Goal: Task Accomplishment & Management: Manage account settings

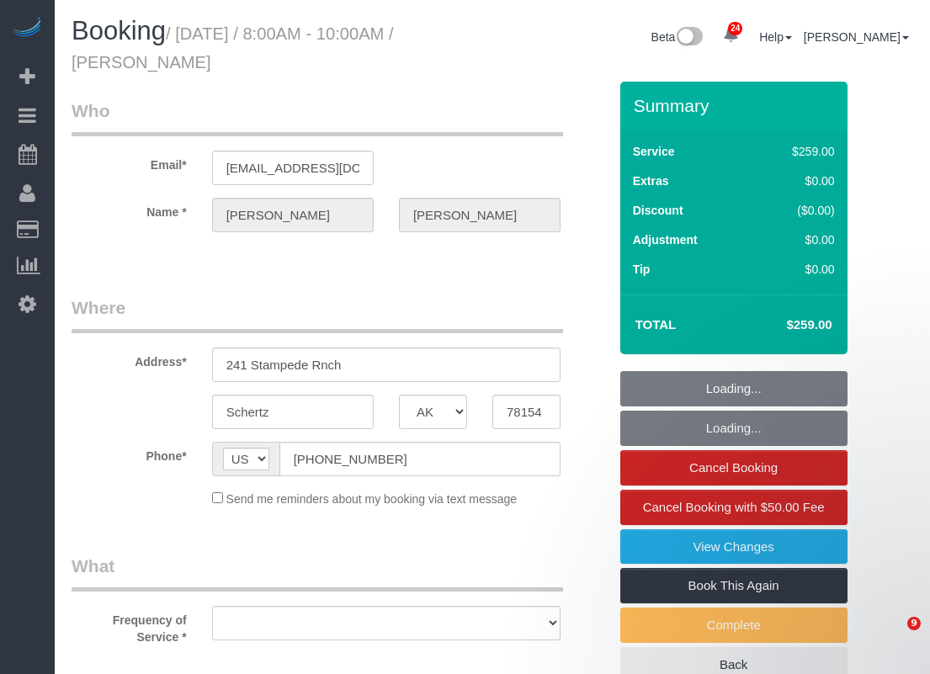
select select "[GEOGRAPHIC_DATA]"
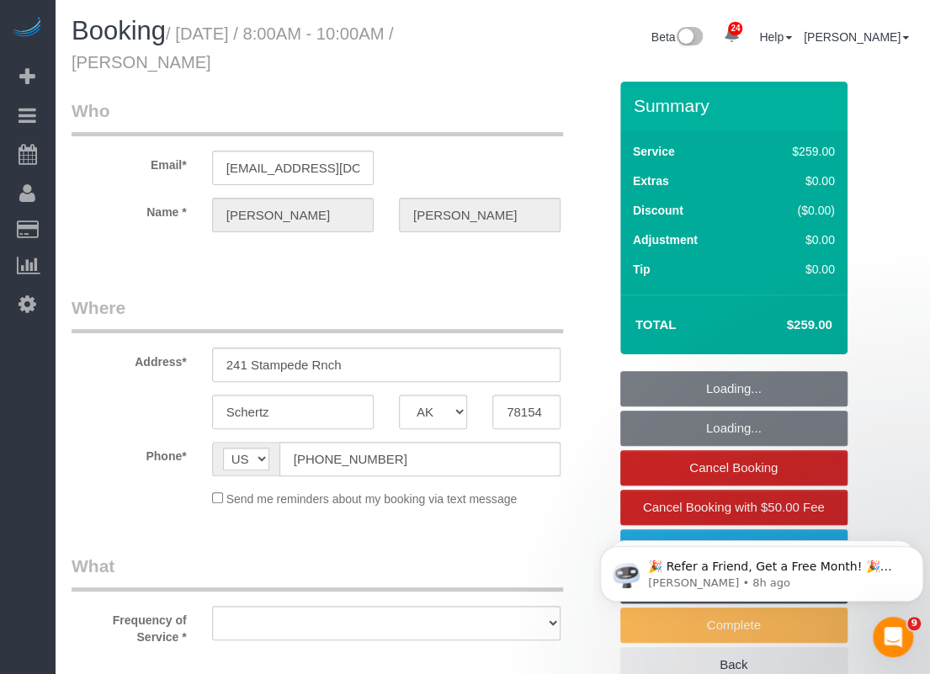
select select "string:fspay-7419ba56-f632-4390-a0ca-0782771d0fb9"
select select "object:7141"
select select "spot106"
select select "object:7158"
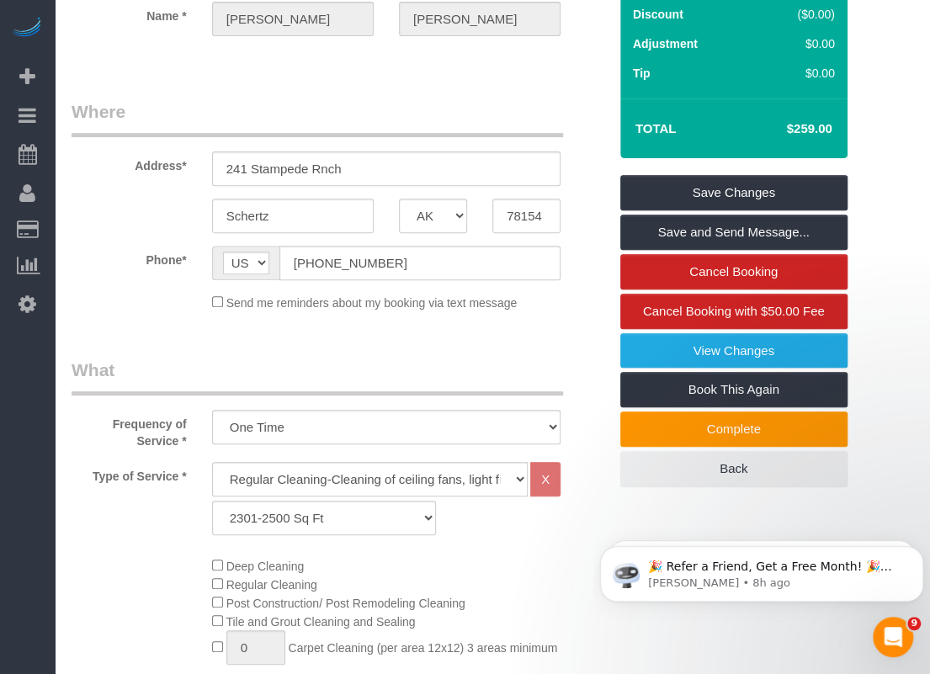
scroll to position [337, 0]
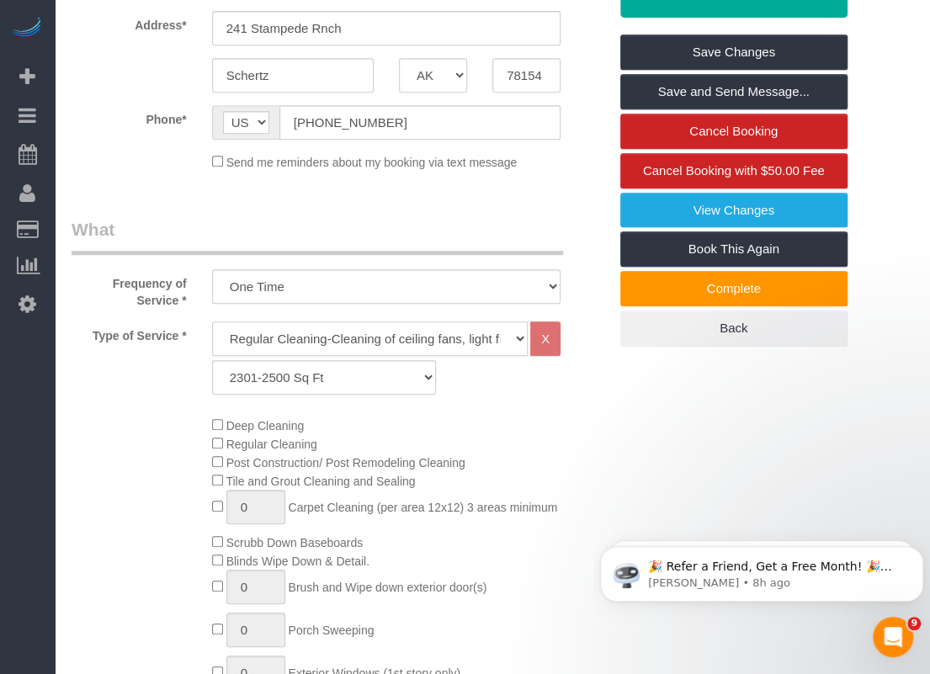
click at [348, 343] on select "Regular Cleaning-Cleaning of ceiling fans, light fixtures, windowsills, dust ba…" at bounding box center [370, 339] width 316 height 35
select select "4"
click at [212, 322] on select "Regular Cleaning-Cleaning of ceiling fans, light fixtures, windowsills, dust ba…" at bounding box center [370, 339] width 316 height 35
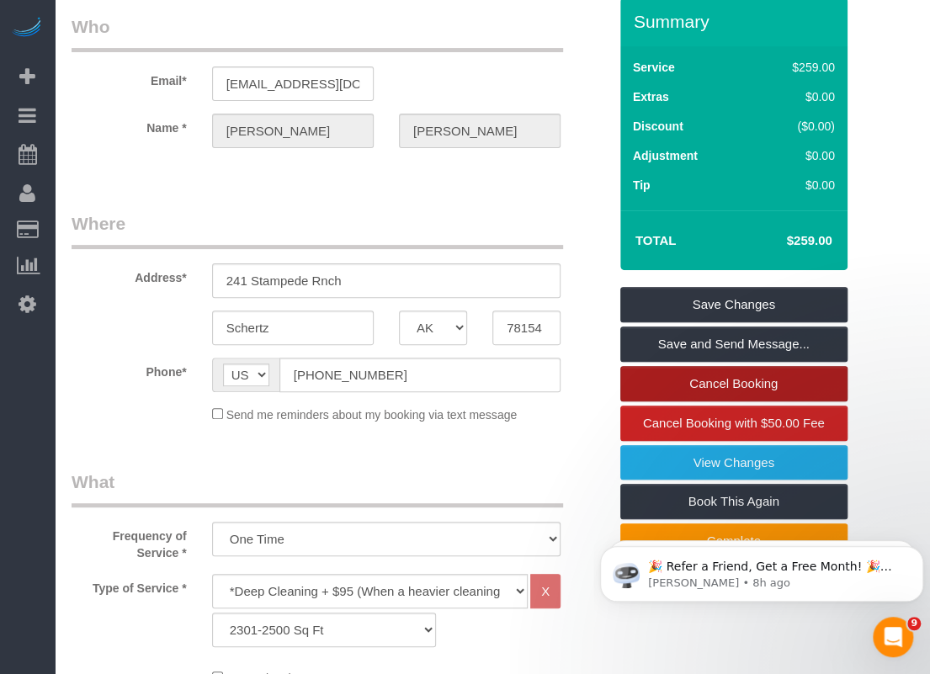
scroll to position [0, 0]
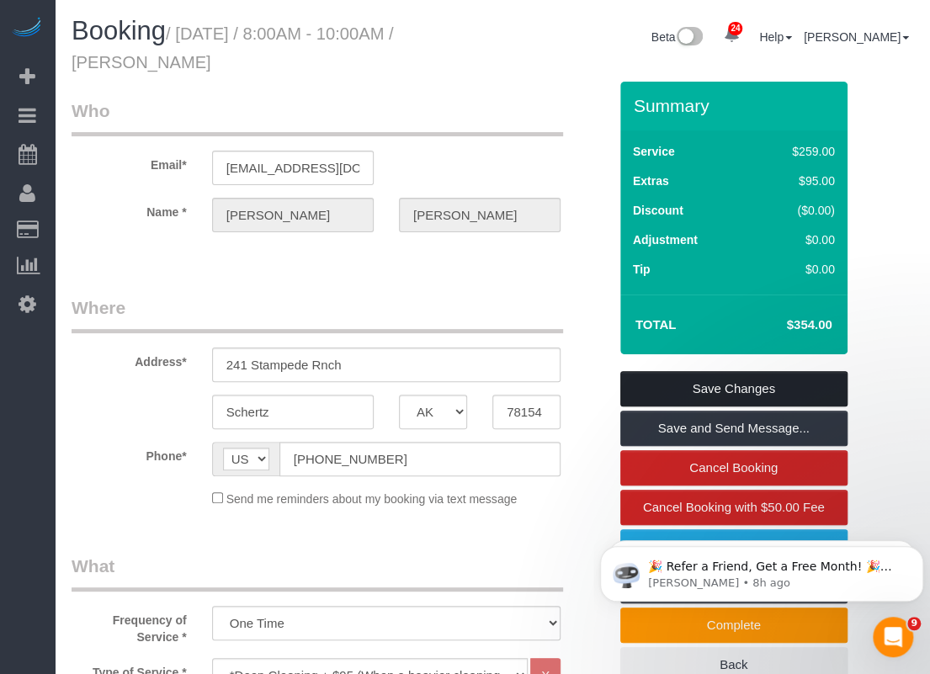
click at [704, 384] on link "Save Changes" at bounding box center [733, 388] width 227 height 35
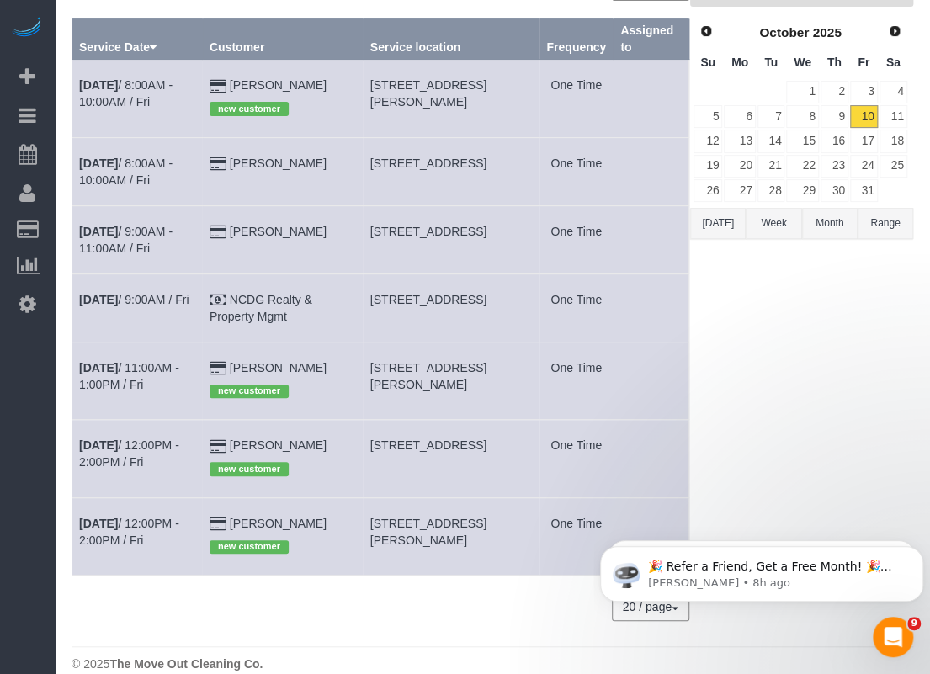
scroll to position [168, 0]
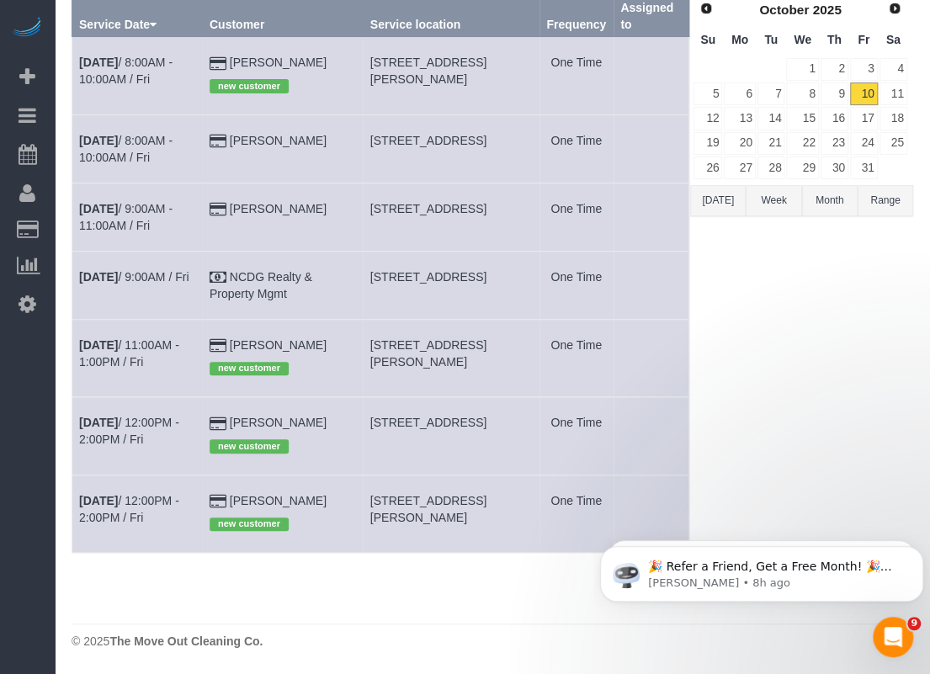
click at [907, 92] on div "Prev Next [DATE] Su Mo Tu We Th Fr Sa 1 2 3 4 5 6 7 8 9 10 11 12 13 14 15 16 17…" at bounding box center [800, 88] width 221 height 192
click at [899, 89] on link "11" at bounding box center [894, 93] width 28 height 23
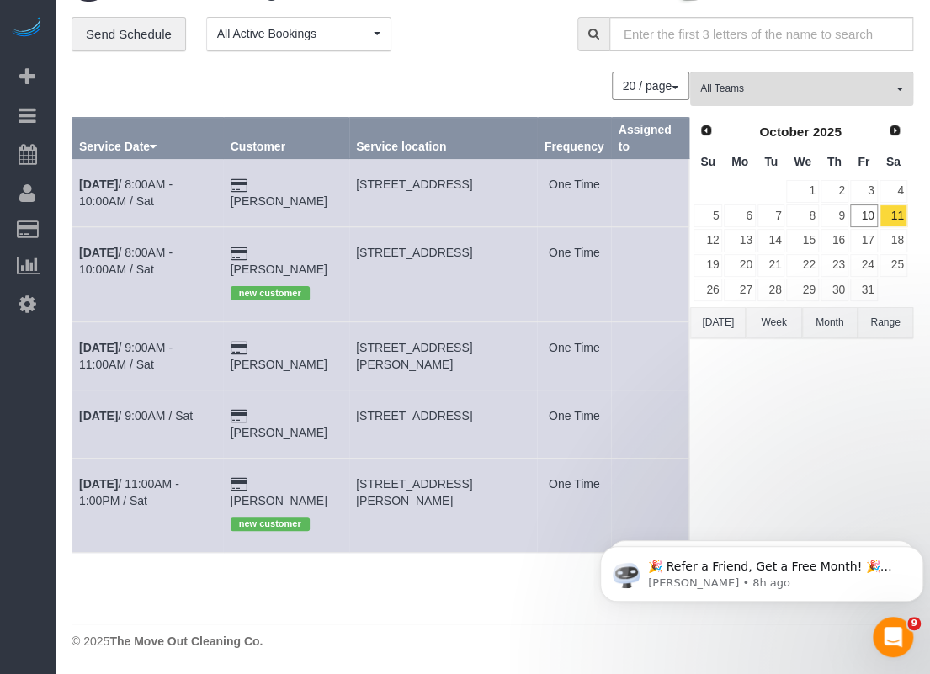
scroll to position [25, 0]
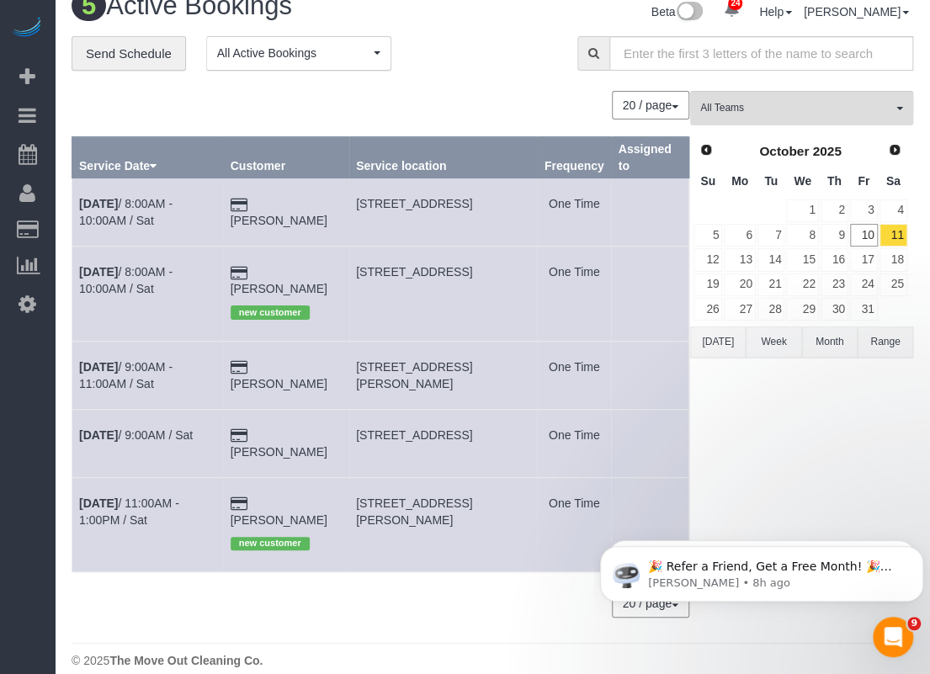
drag, startPoint x: 356, startPoint y: 484, endPoint x: 407, endPoint y: 501, distance: 54.0
click at [407, 501] on td "[STREET_ADDRESS][PERSON_NAME]" at bounding box center [443, 524] width 189 height 94
copy span "[STREET_ADDRESS][PERSON_NAME]"
